Goal: Task Accomplishment & Management: Manage account settings

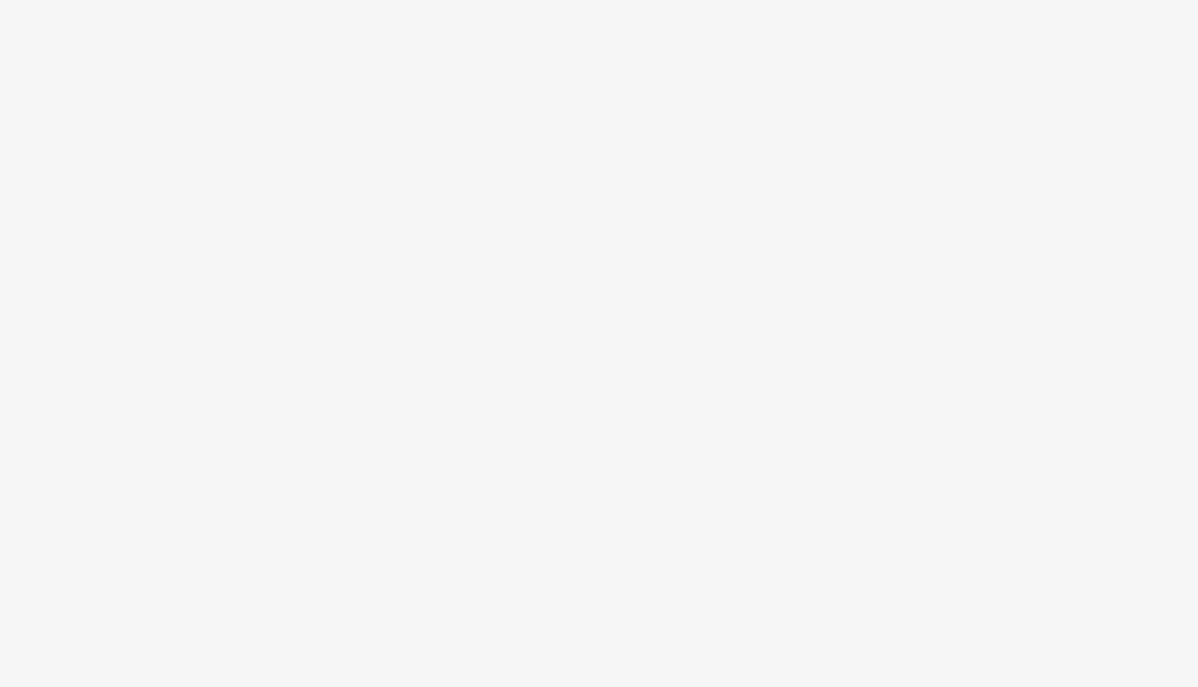
click at [1172, 25] on body at bounding box center [599, 343] width 1198 height 687
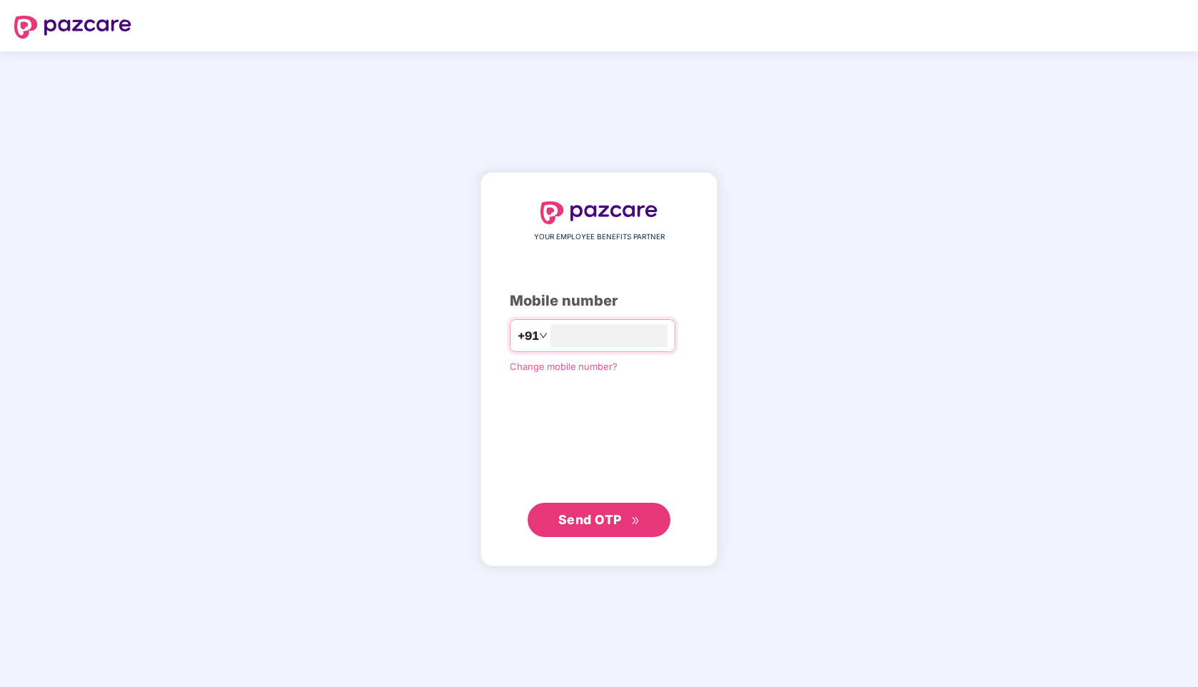
type input "**********"
click at [573, 523] on span "Send OTP" at bounding box center [590, 519] width 64 height 15
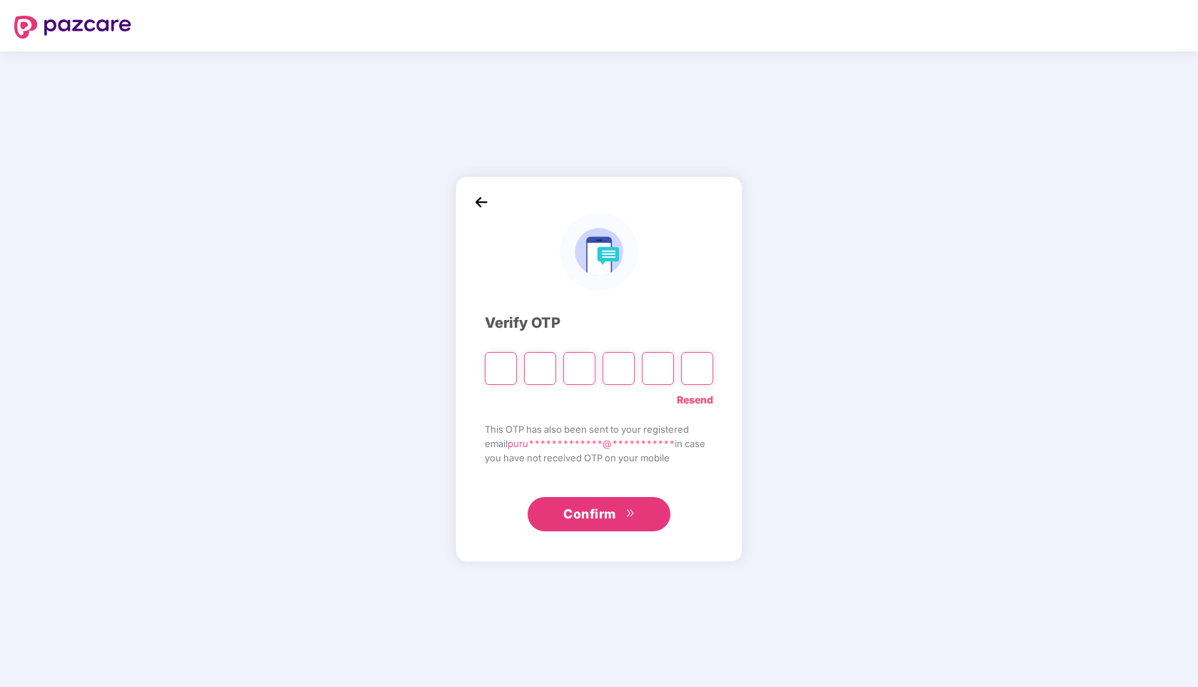
type input "*"
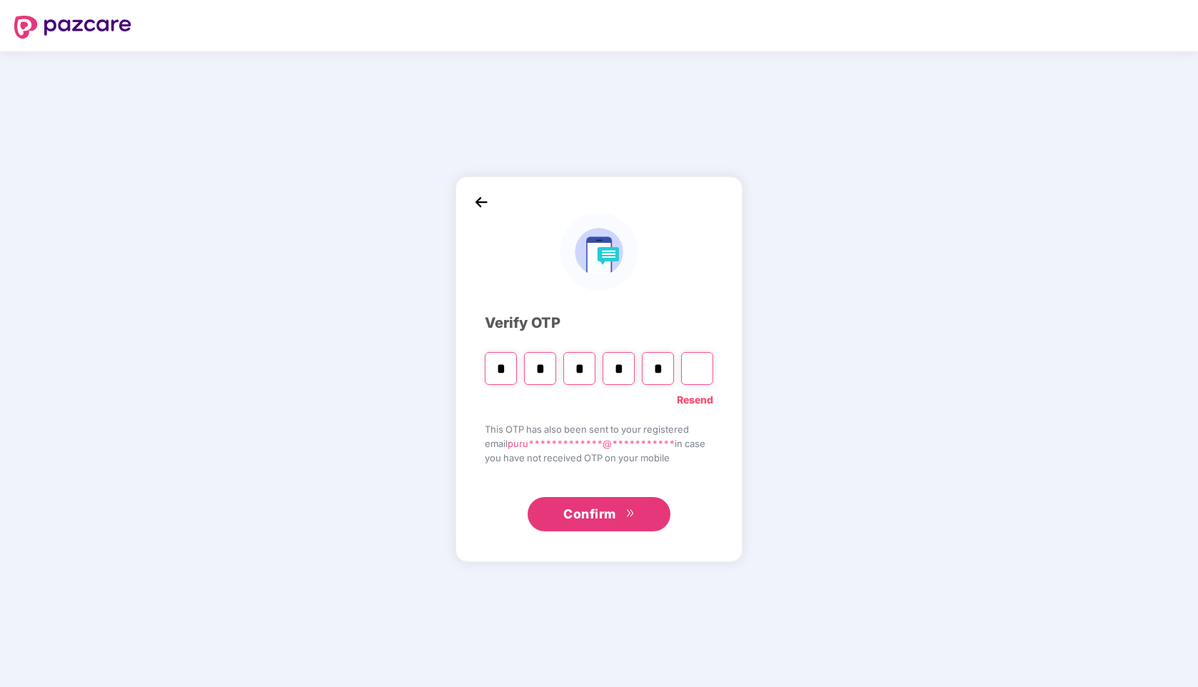
type input "*"
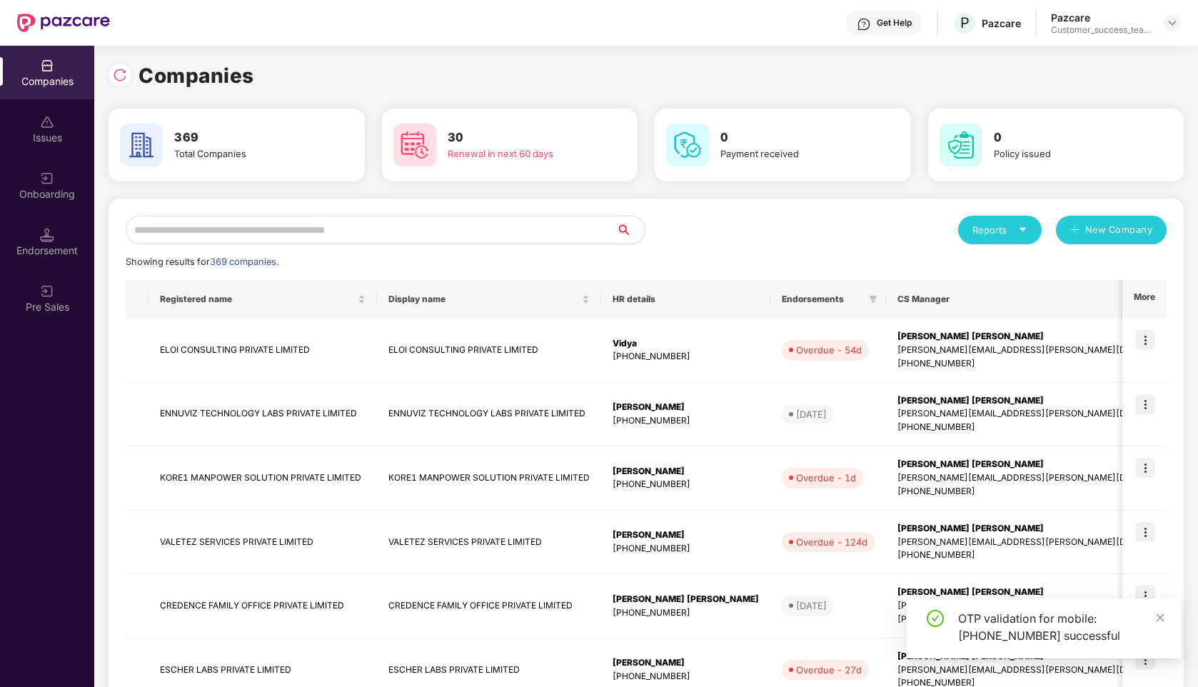
click at [230, 224] on input "text" at bounding box center [371, 230] width 490 height 29
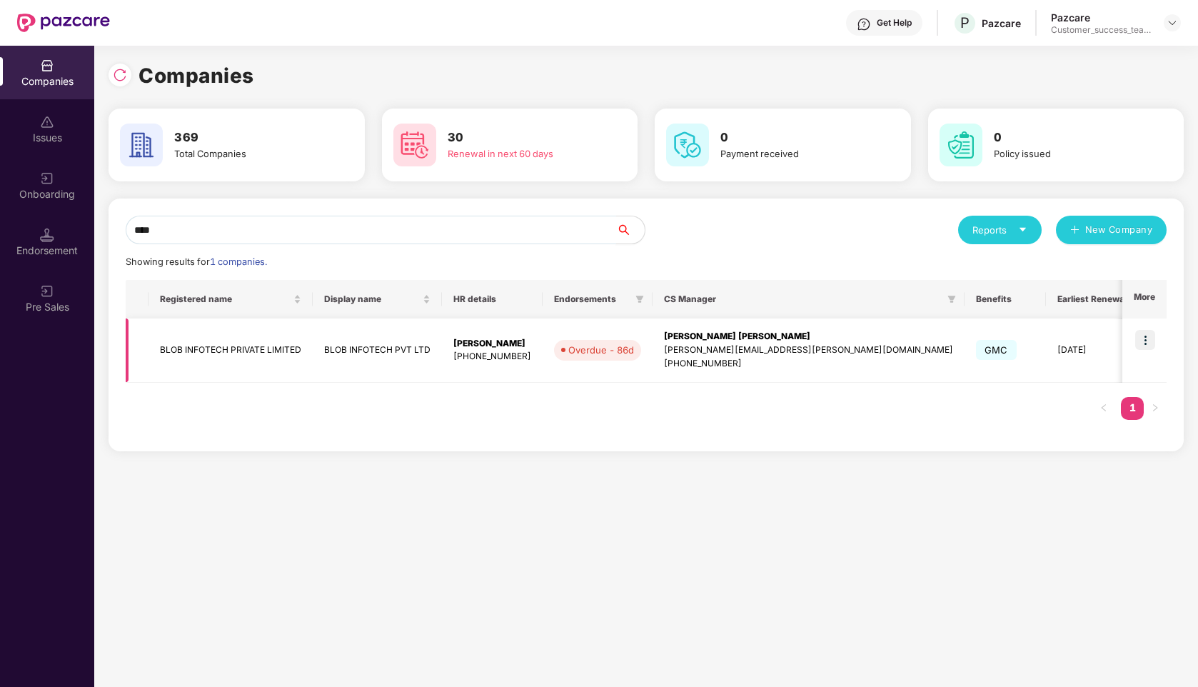
type input "****"
click at [1142, 333] on img at bounding box center [1145, 340] width 20 height 20
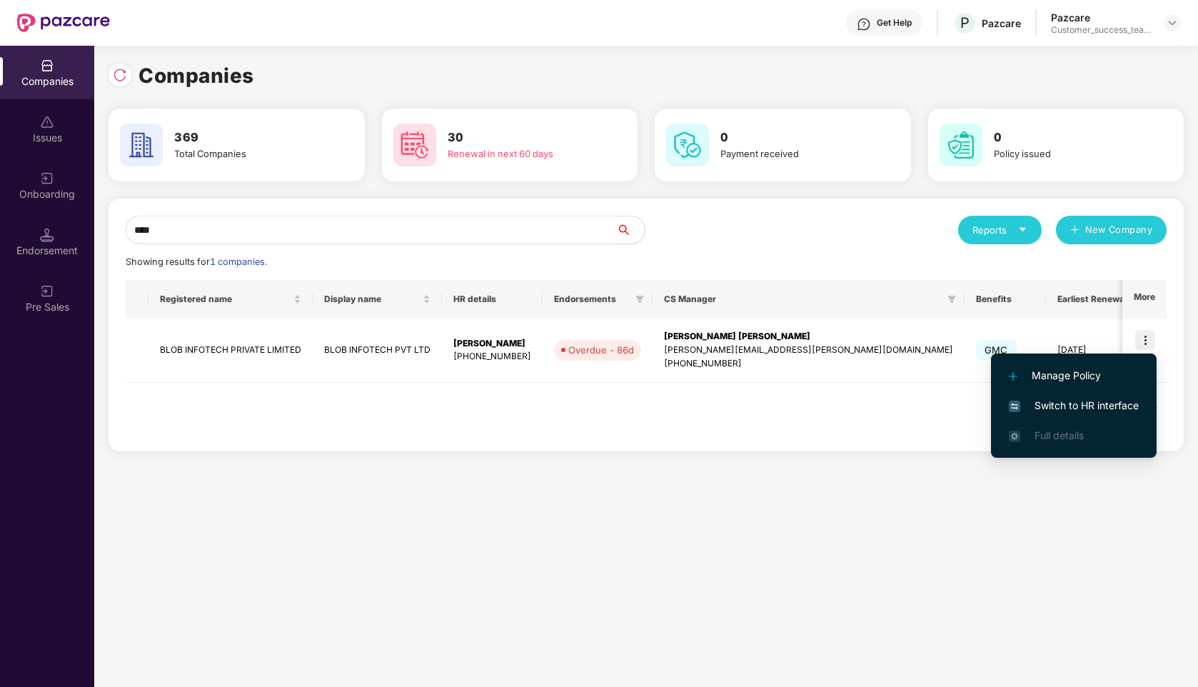
click at [1049, 401] on span "Switch to HR interface" at bounding box center [1074, 406] width 130 height 16
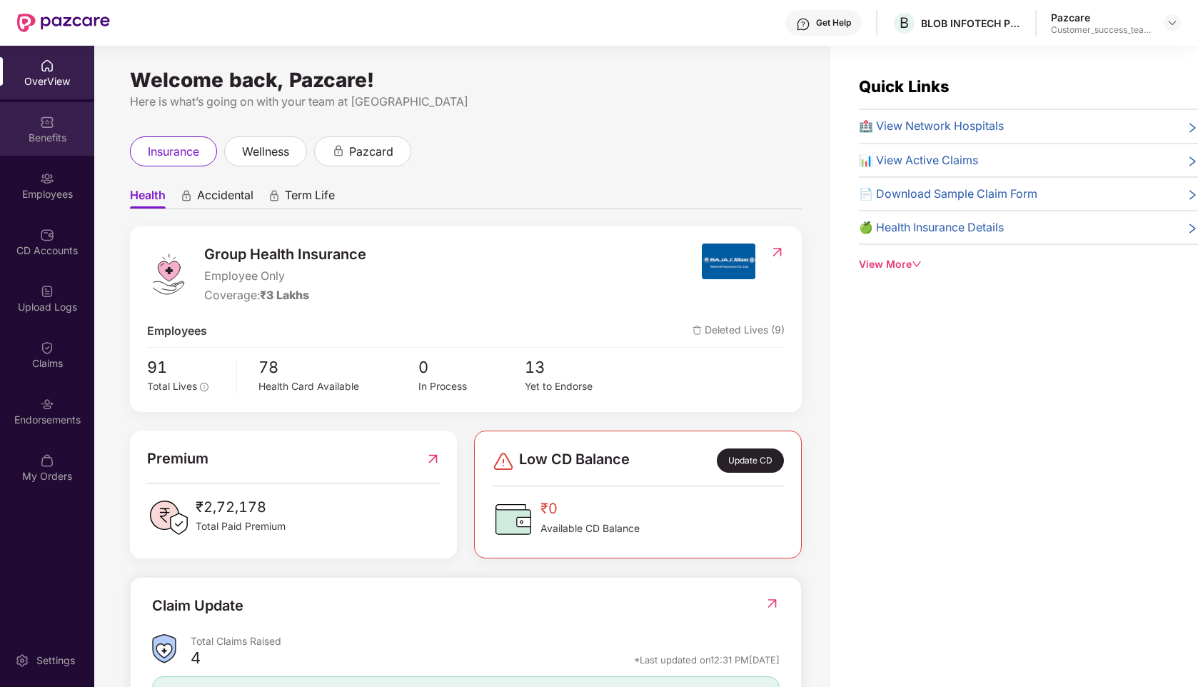
click at [44, 143] on div "Benefits" at bounding box center [47, 138] width 94 height 14
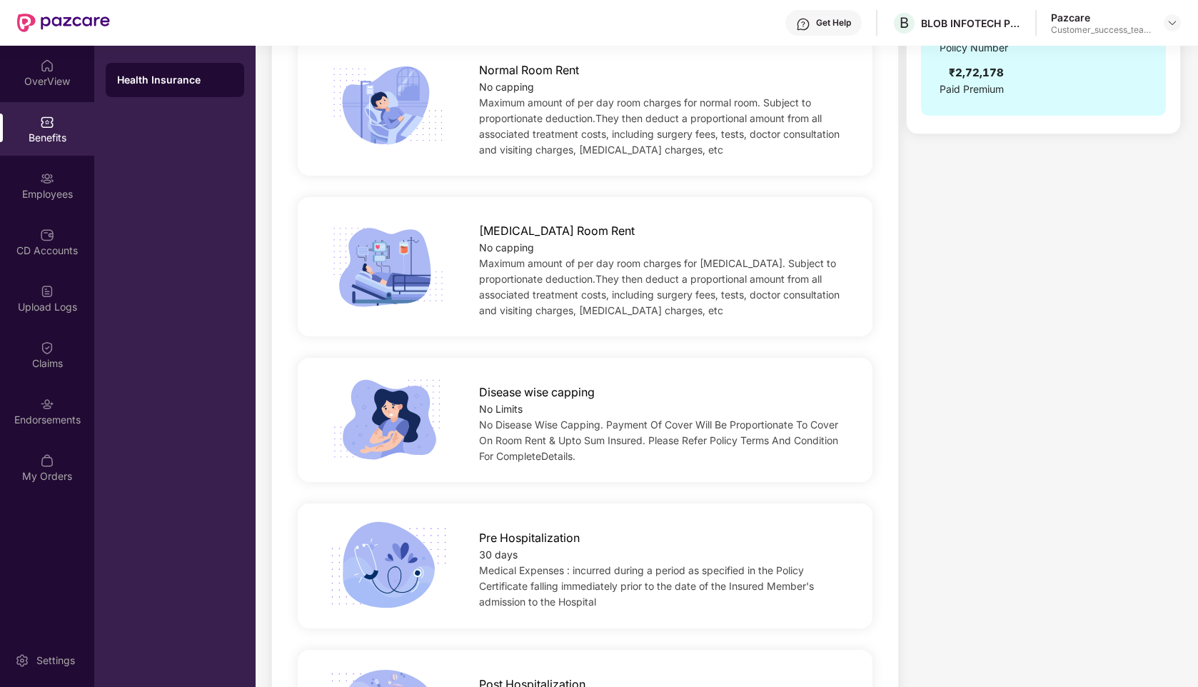
scroll to position [453, 0]
